Goal: Transaction & Acquisition: Purchase product/service

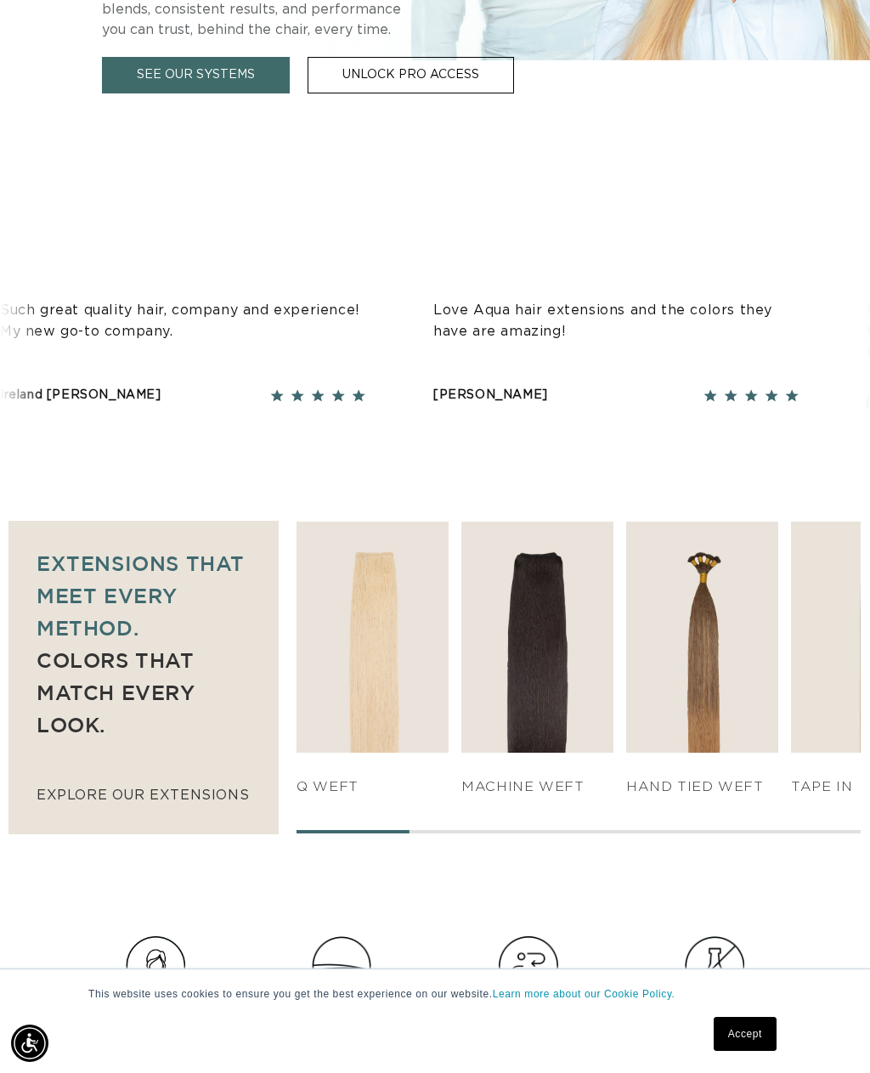
scroll to position [0, 749]
click at [384, 711] on link "SHOP NOW" at bounding box center [372, 720] width 147 height 32
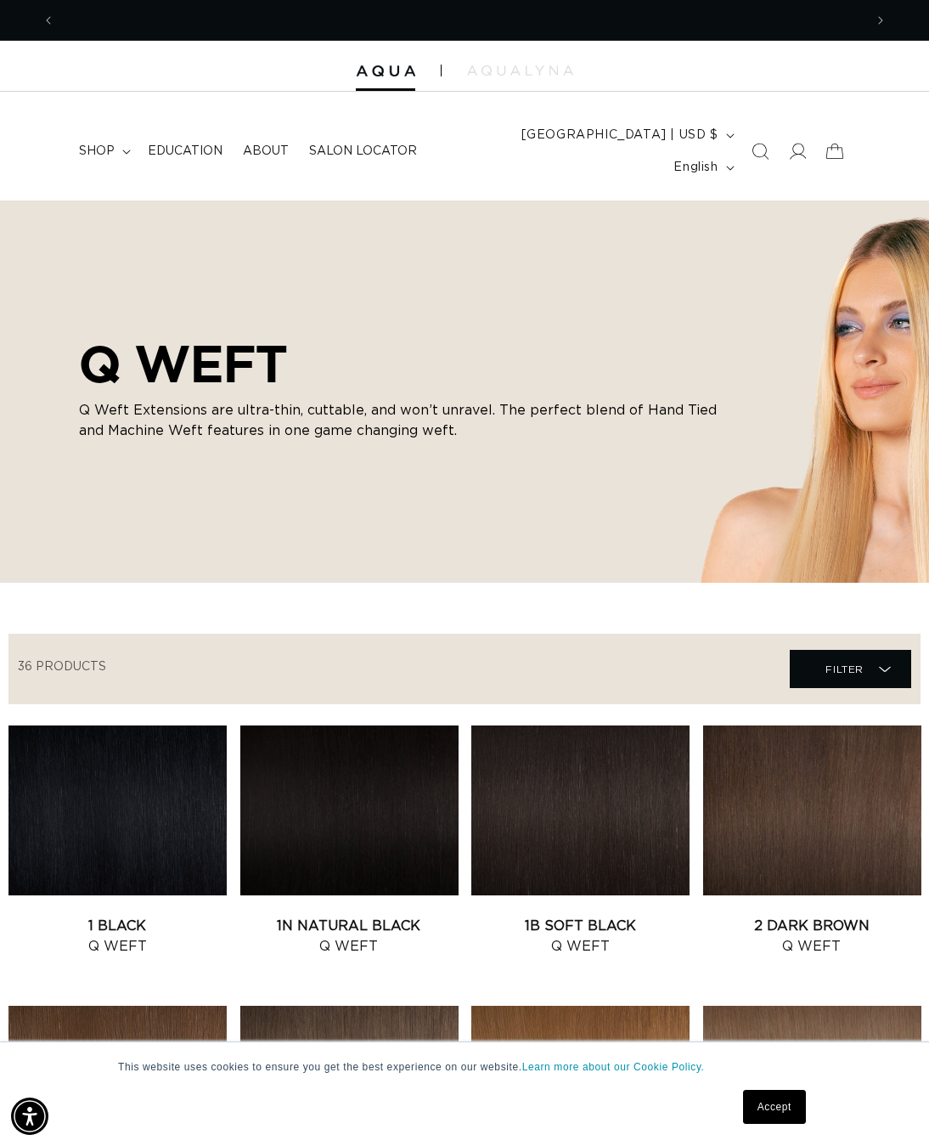
scroll to position [0, 803]
click at [31, 1067] on div "This website uses cookies to ensure you get the best experience on our website.…" at bounding box center [464, 1093] width 929 height 104
click at [87, 149] on summary "shop" at bounding box center [103, 151] width 69 height 36
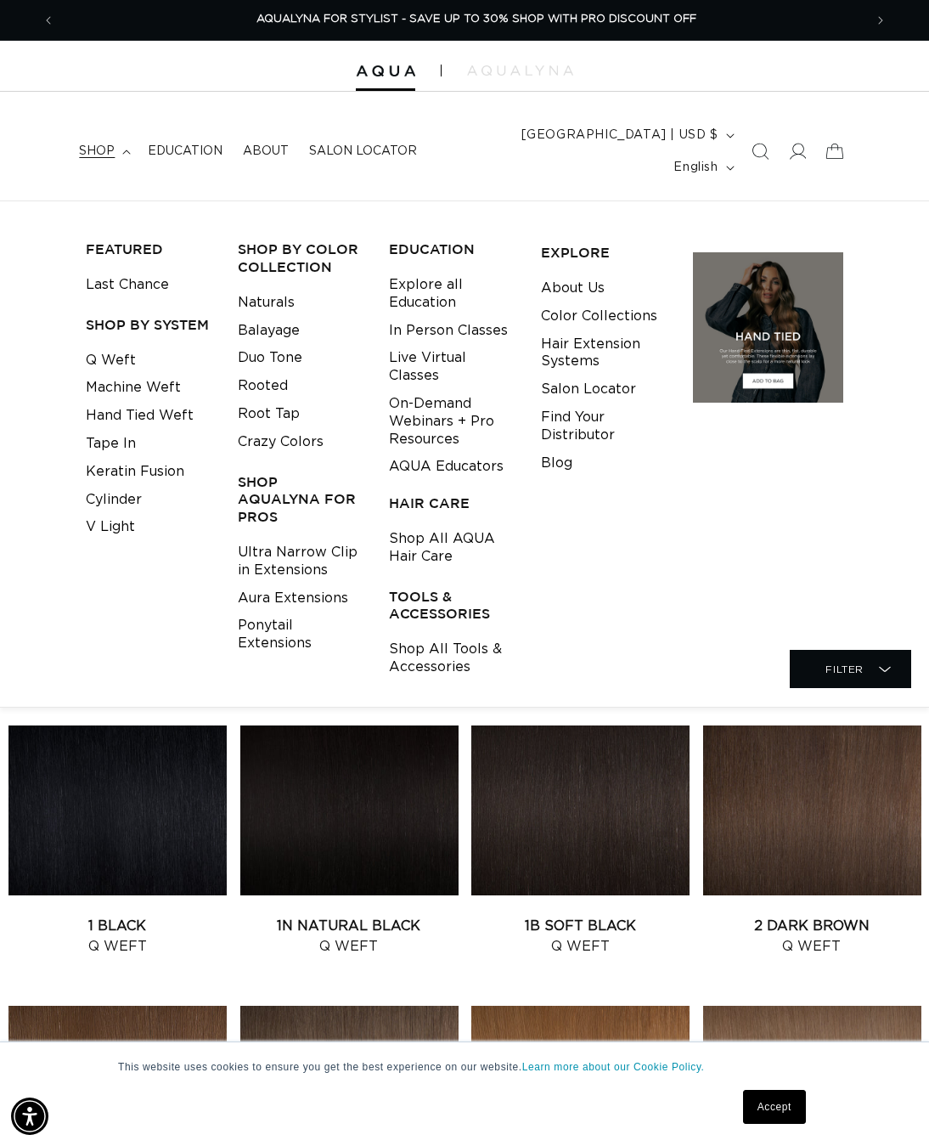
click at [86, 458] on link "Tape In" at bounding box center [111, 444] width 50 height 28
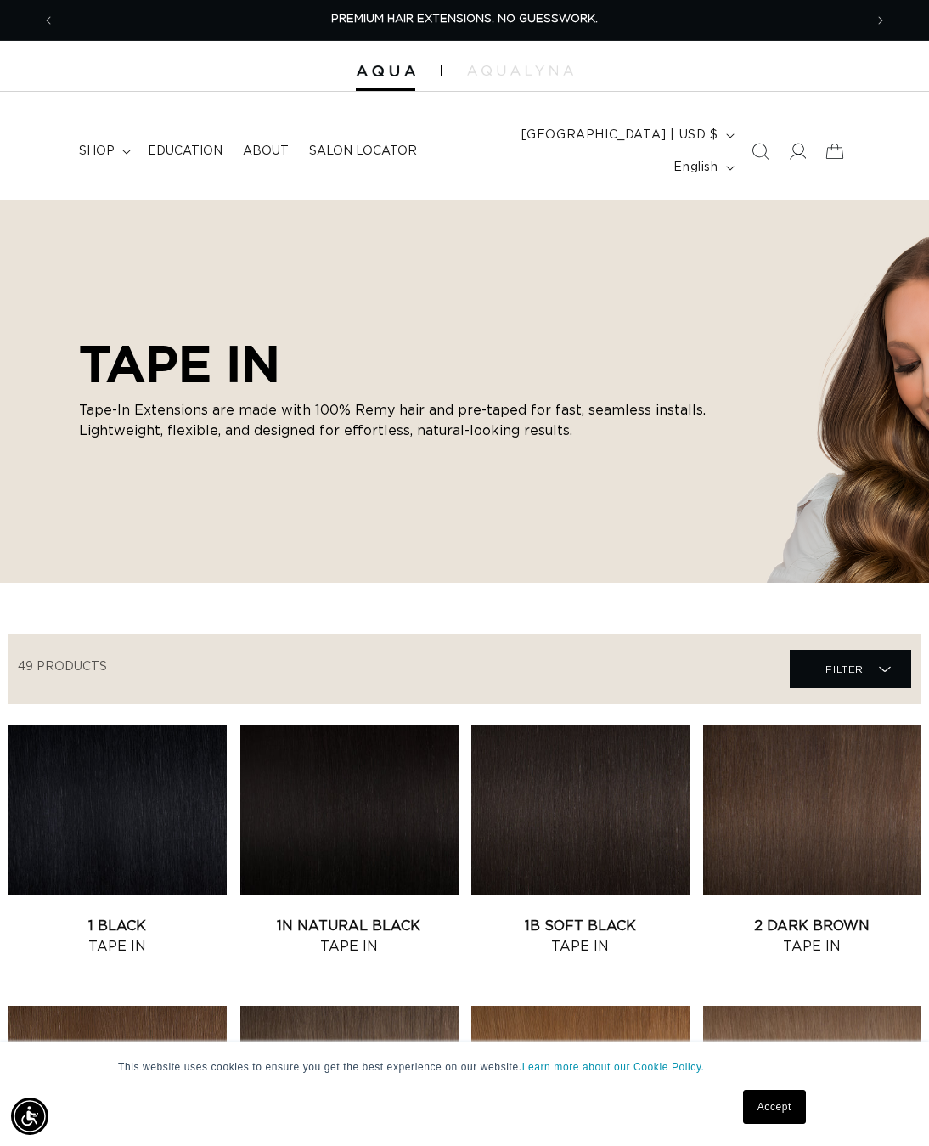
click at [96, 152] on summary "shop" at bounding box center [103, 151] width 69 height 36
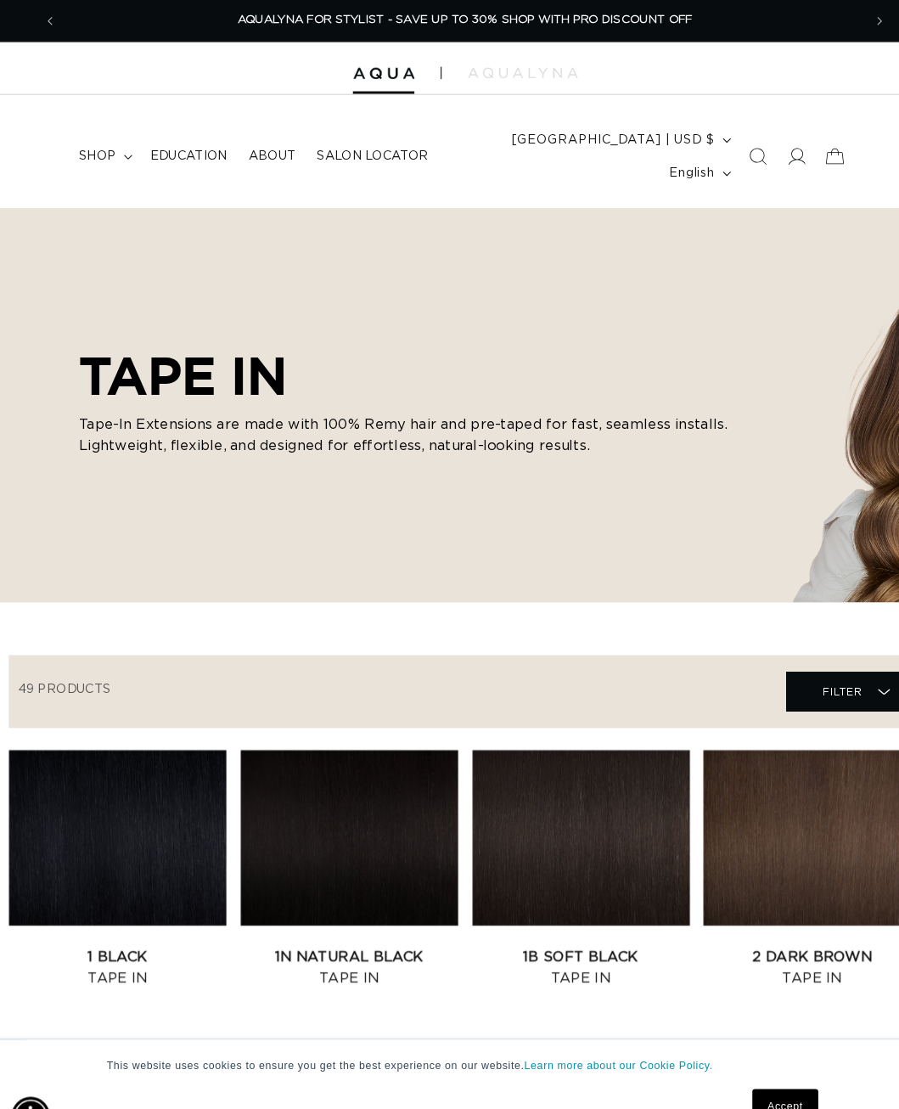
scroll to position [0, 803]
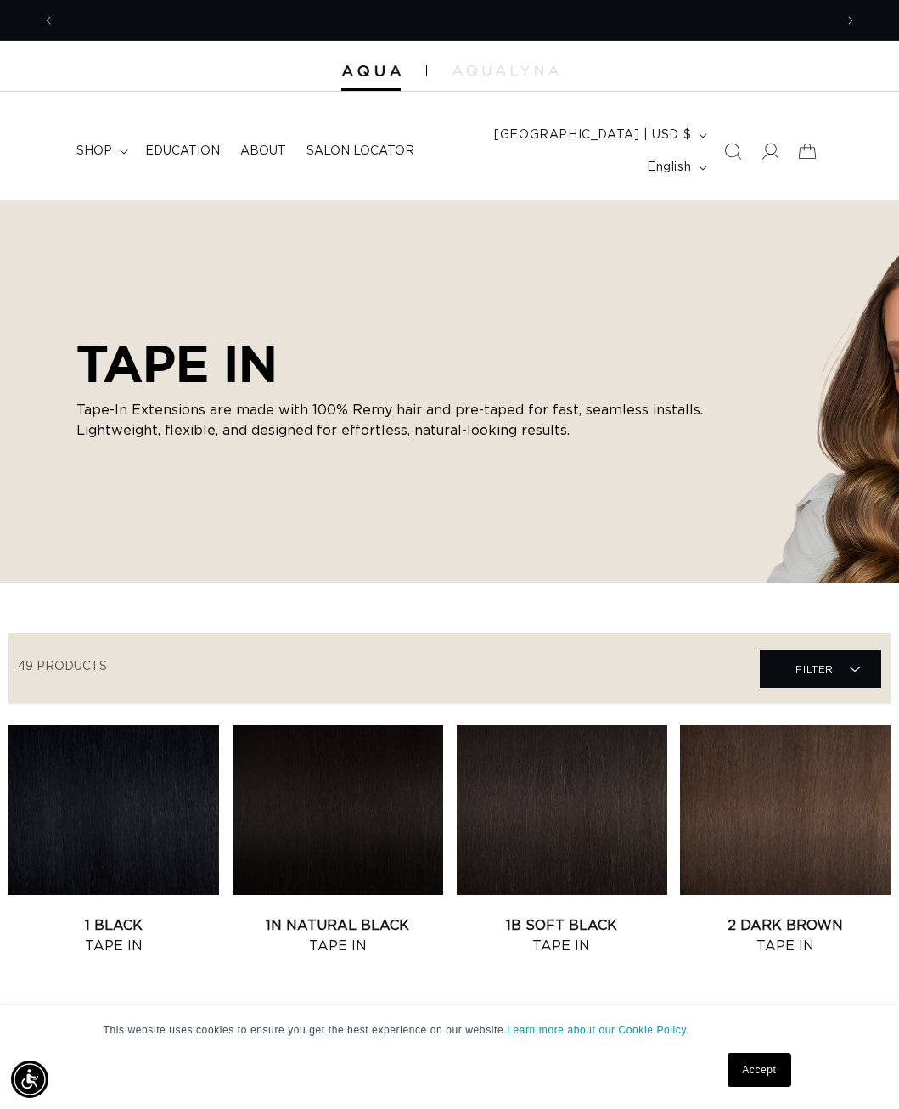
click at [115, 150] on summary "shop" at bounding box center [100, 151] width 69 height 36
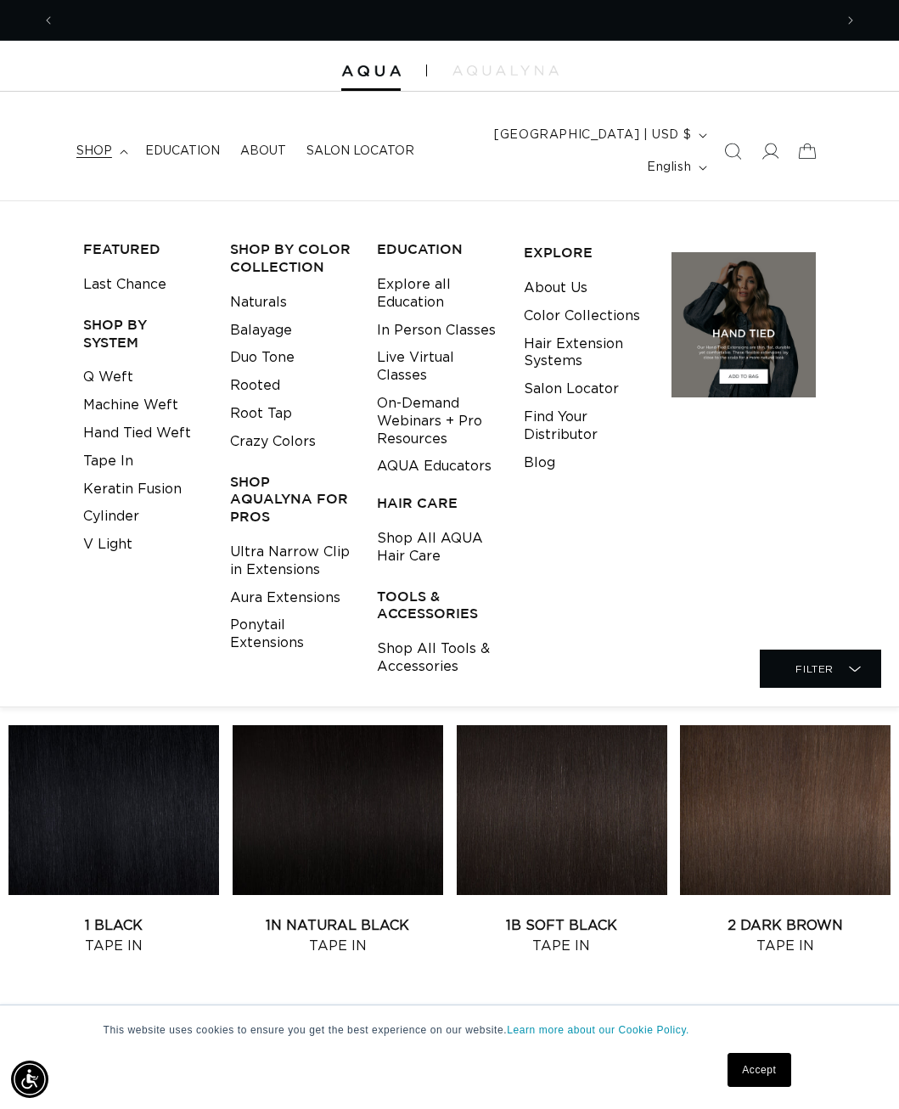
scroll to position [0, 0]
click at [122, 515] on link "Cylinder" at bounding box center [111, 517] width 56 height 28
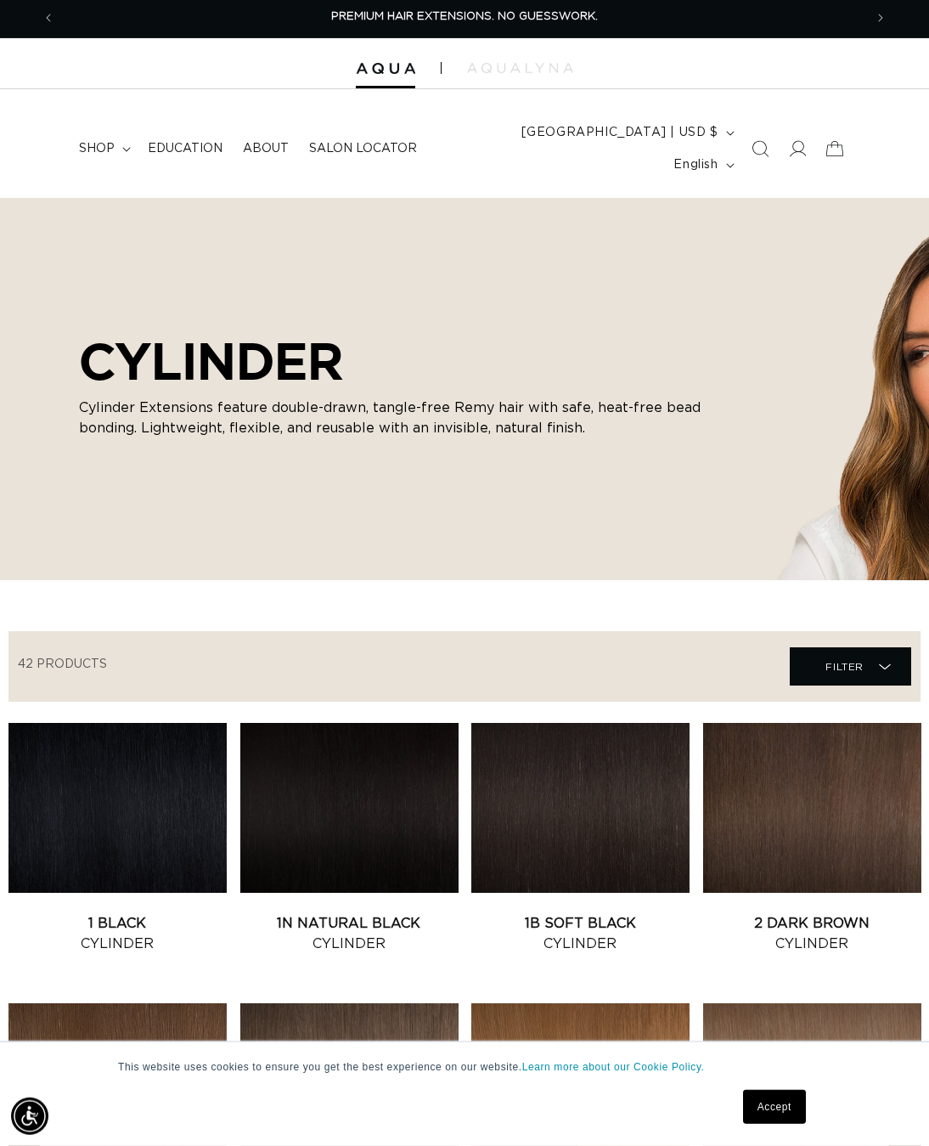
click at [898, 371] on div "CYLINDER Cylinder Extensions feature double-drawn, tangle-free Remy hair with s…" at bounding box center [464, 389] width 929 height 382
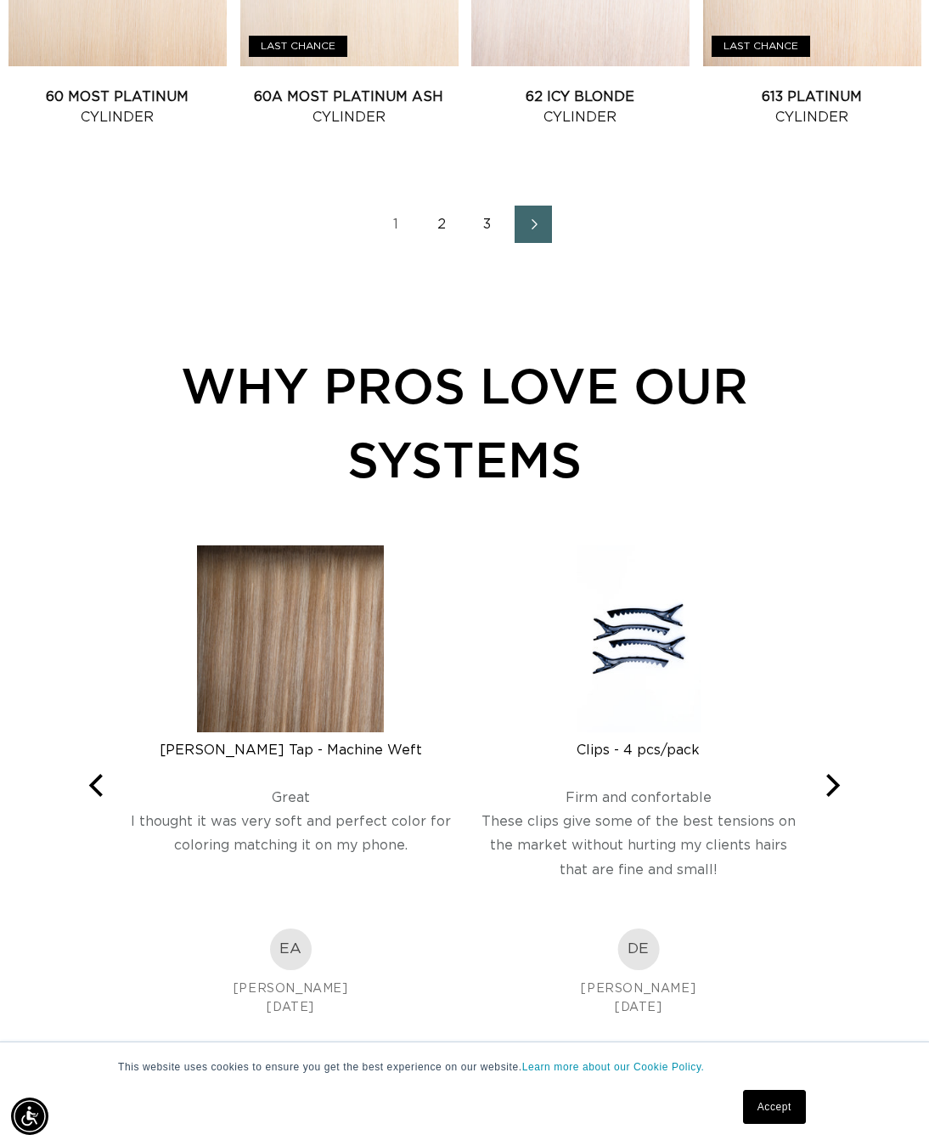
scroll to position [0, 803]
click at [364, 732] on img at bounding box center [290, 638] width 187 height 187
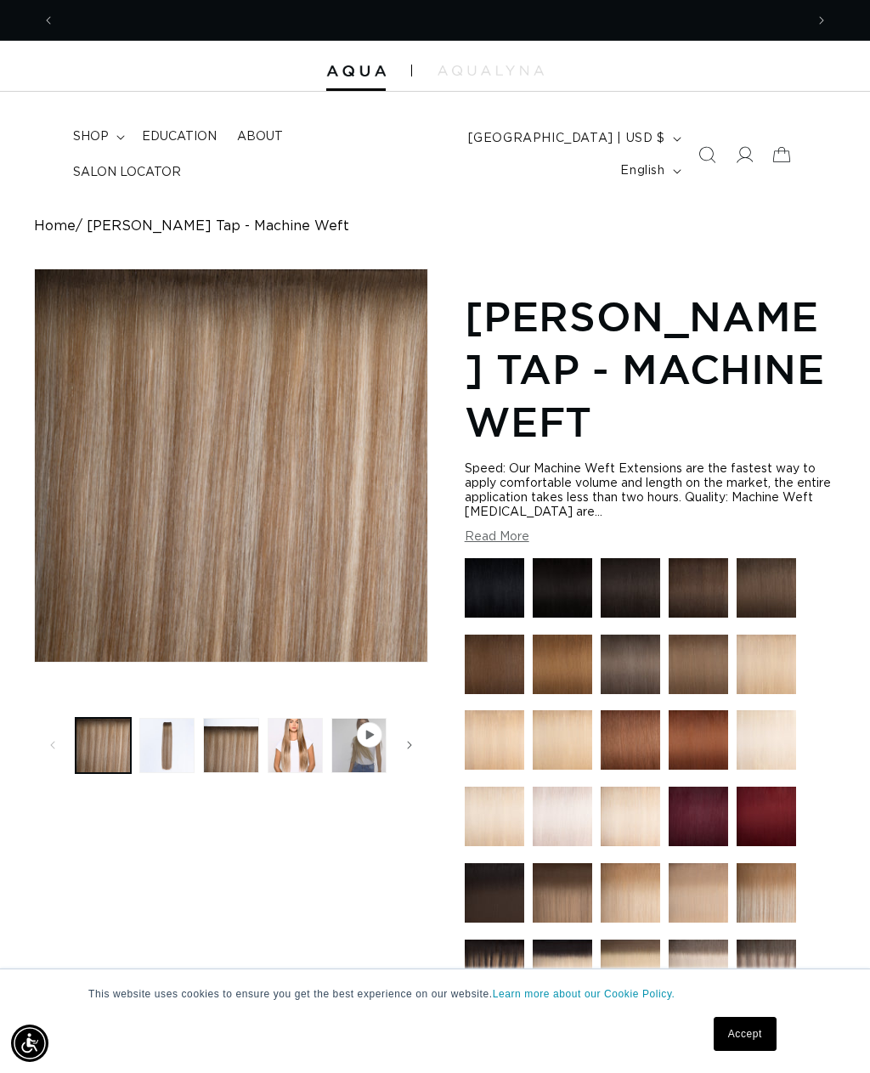
scroll to position [0, 749]
click at [367, 735] on span "Gallery Viewer" at bounding box center [369, 734] width 17 height 17
click at [346, 763] on button "Play video 1 in gallery view" at bounding box center [358, 745] width 55 height 55
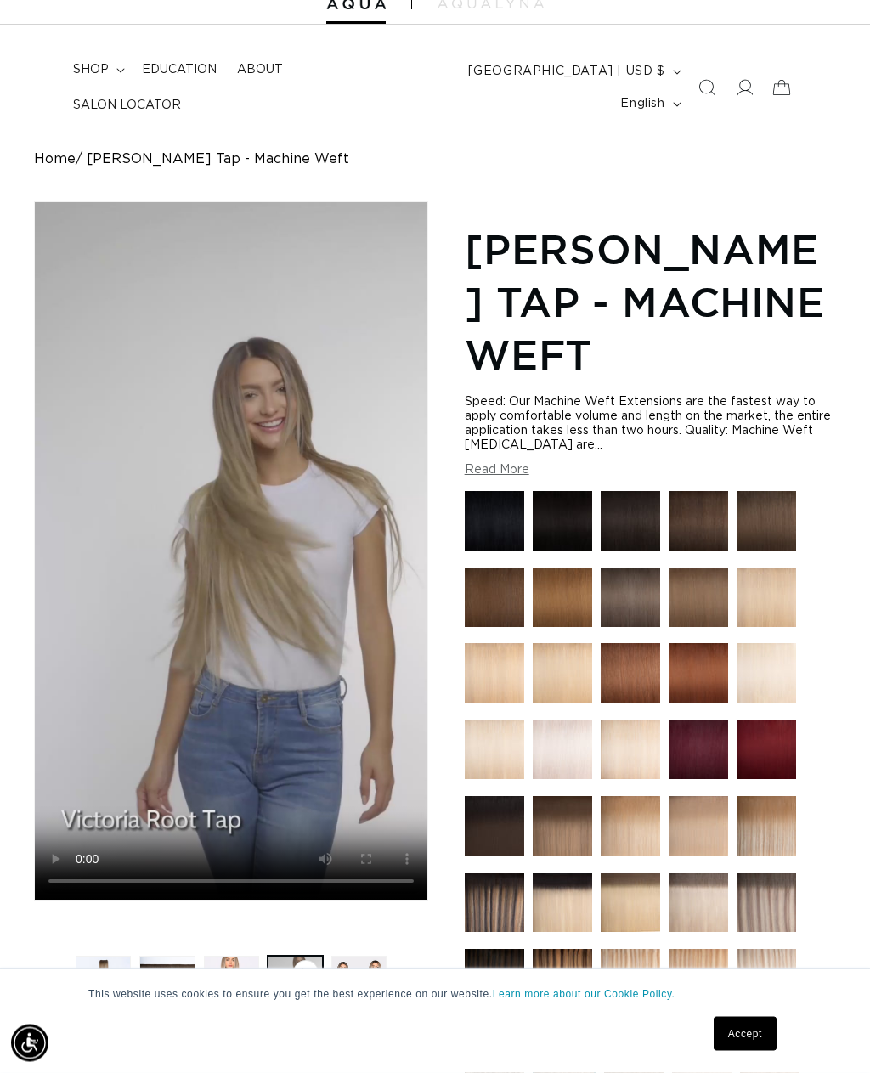
scroll to position [0, 0]
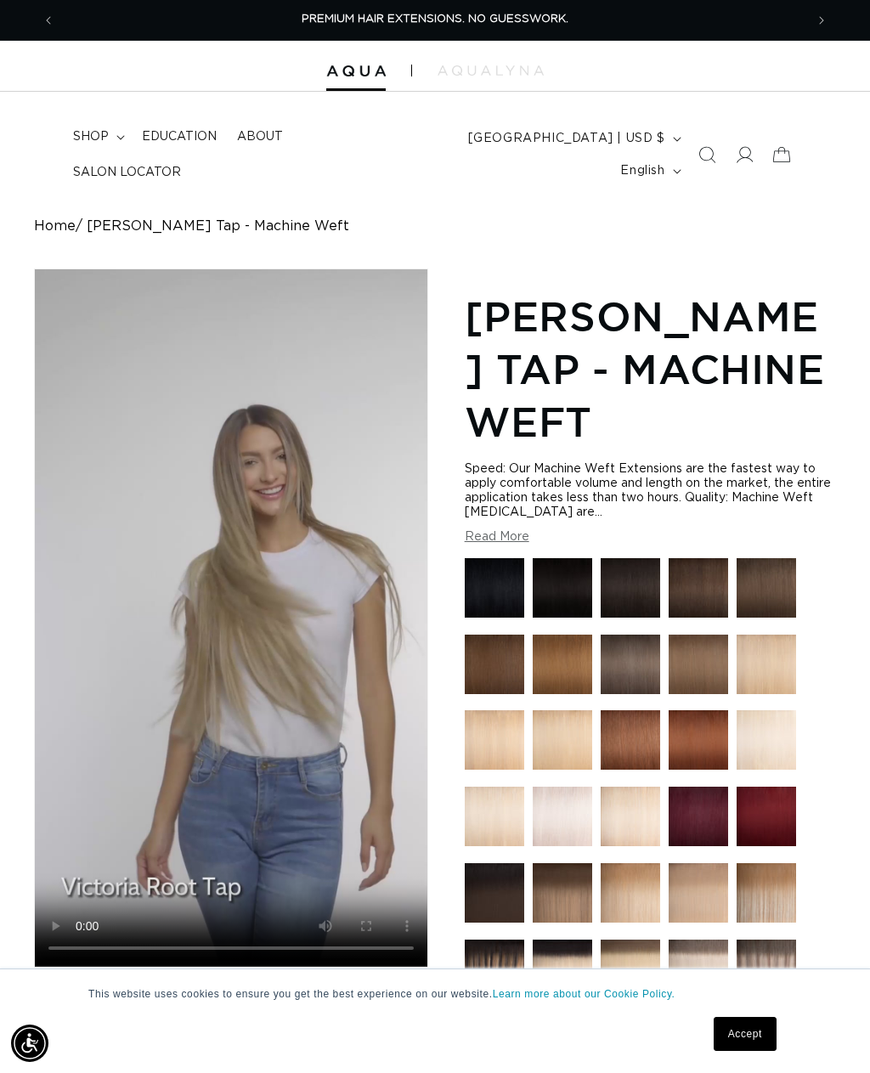
click at [231, 611] on video "Victoria Root Tap - Machine Weft" at bounding box center [231, 617] width 392 height 697
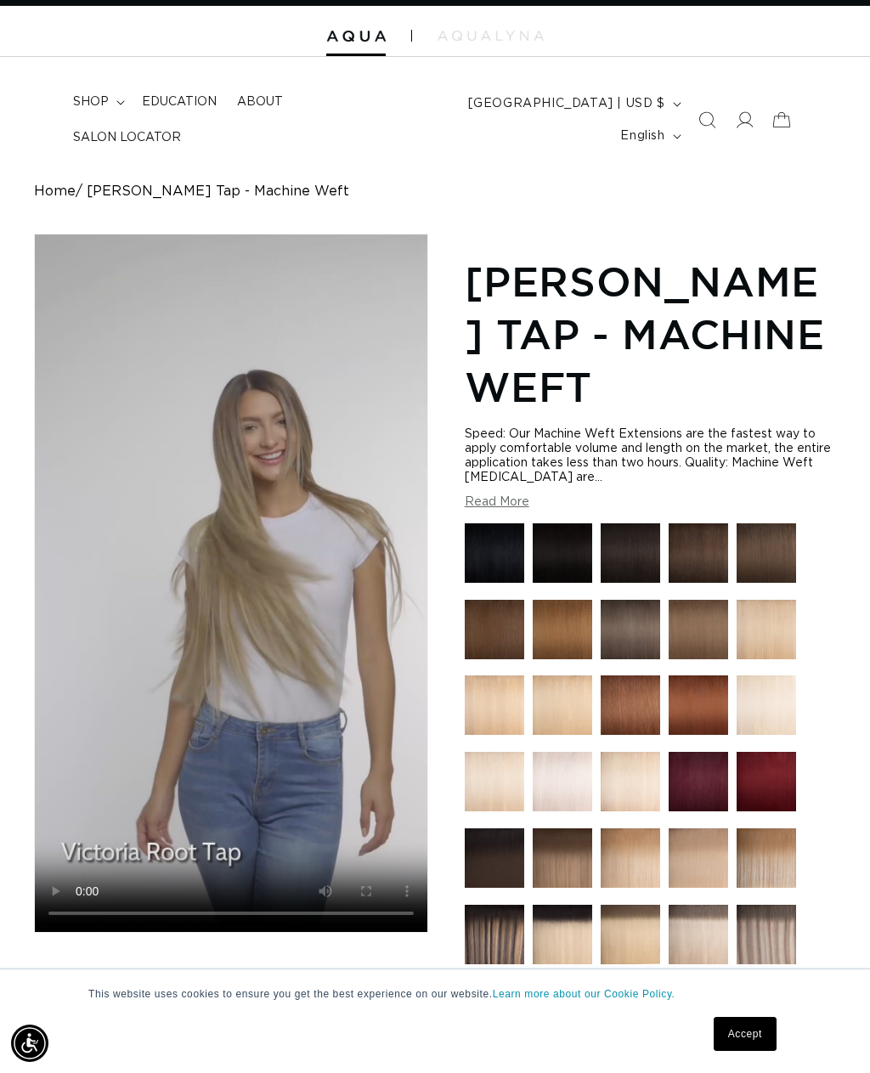
scroll to position [37, 0]
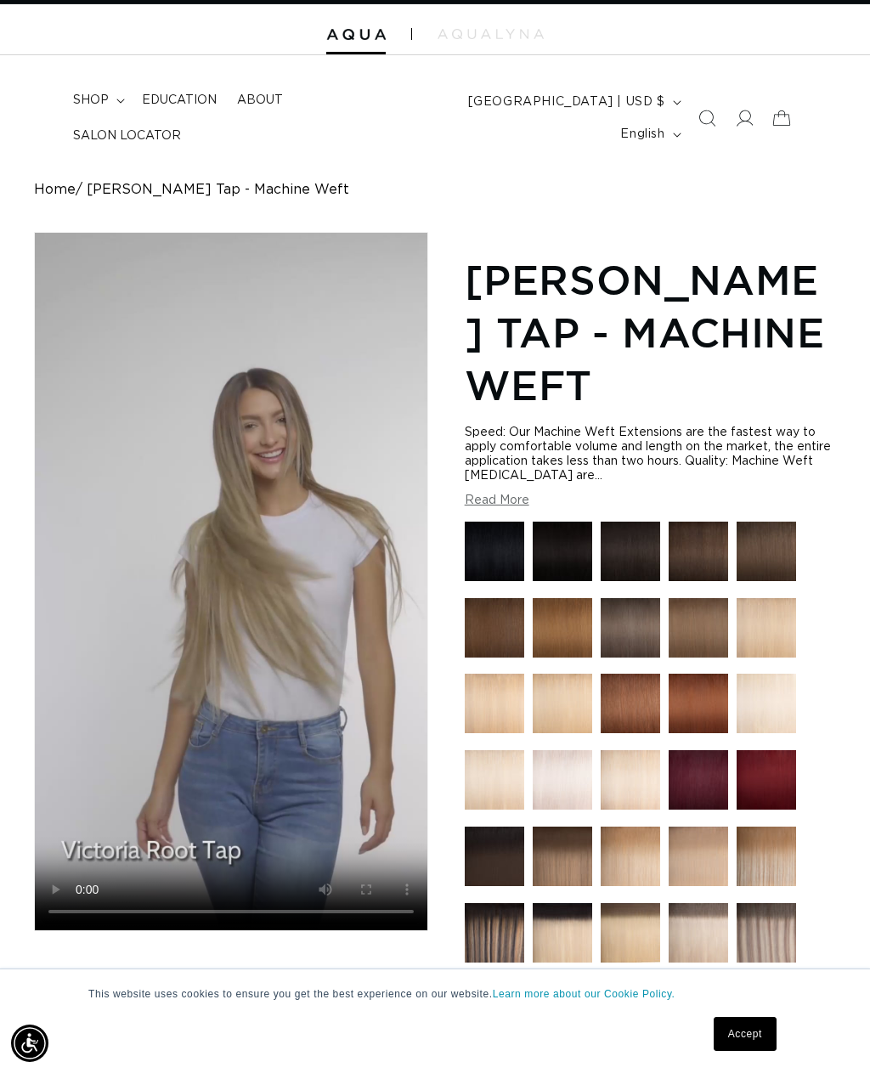
click at [705, 619] on img at bounding box center [697, 627] width 59 height 59
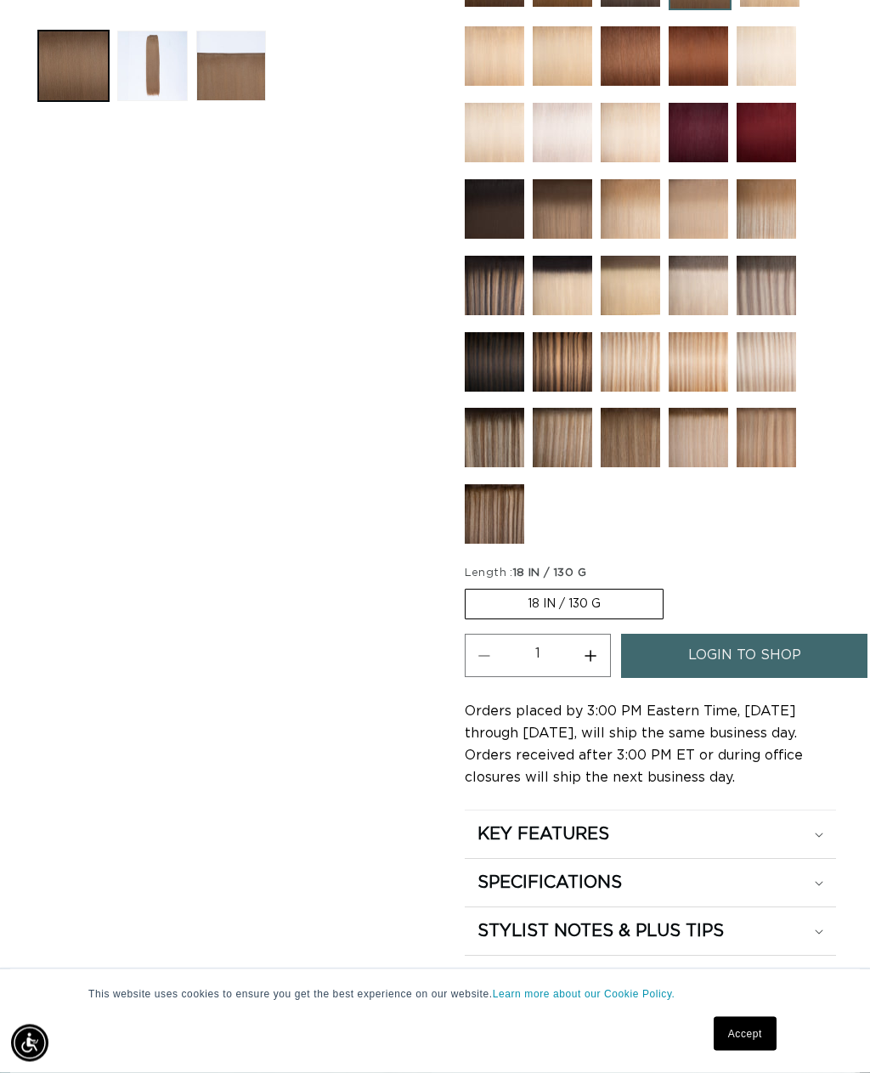
scroll to position [687, 0]
click at [781, 662] on span "login to shop" at bounding box center [744, 655] width 113 height 43
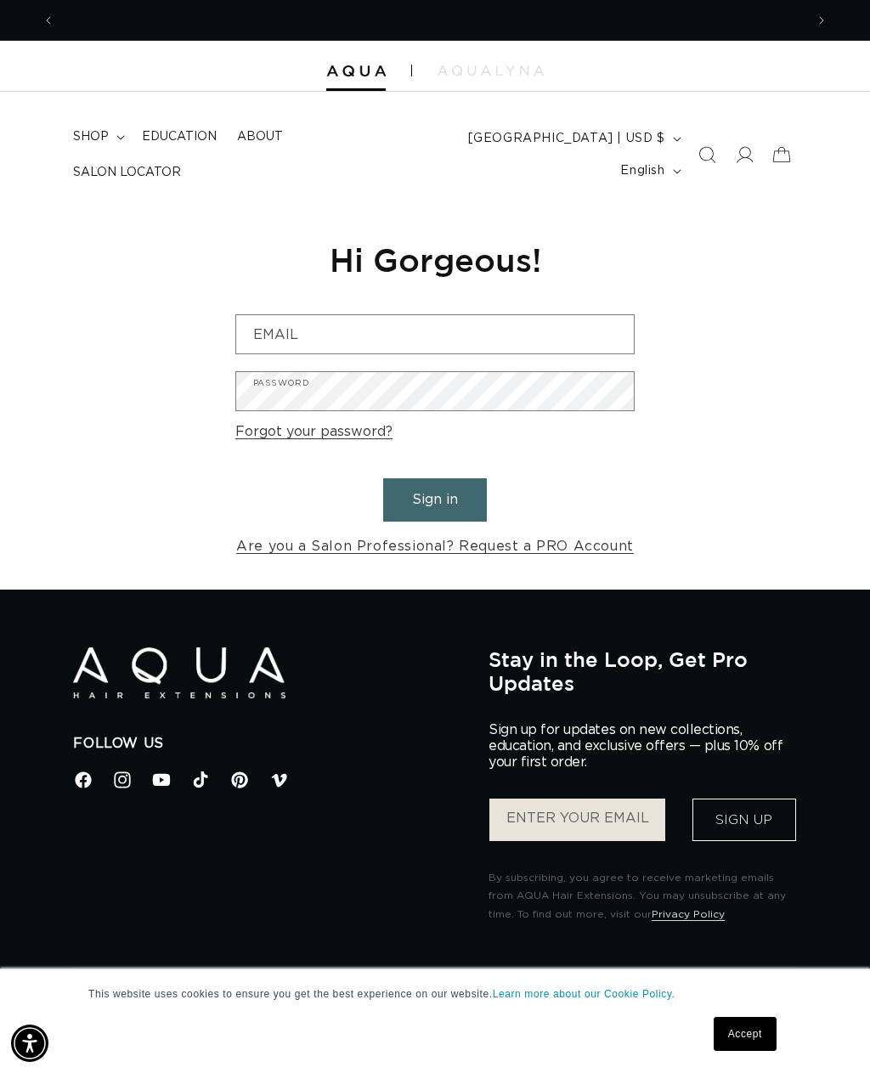
scroll to position [0, 1498]
